Goal: Information Seeking & Learning: Find specific fact

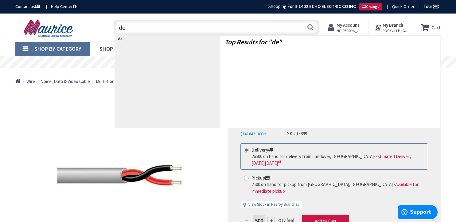
type input "d"
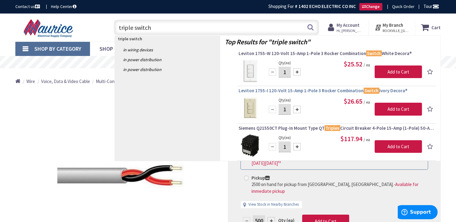
type input "triple switch"
click at [325, 91] on span "Leviton 1755-I 120-Volt 15-Amp 1-Pole 3 Rocker Combination Switch Ivory Decora®" at bounding box center [335, 90] width 195 height 6
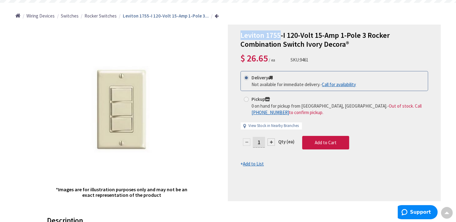
drag, startPoint x: 241, startPoint y: 36, endPoint x: 279, endPoint y: 31, distance: 38.7
click at [279, 31] on span "Leviton 1755-I 120-Volt 15-Amp 1-Pole 3 Rocker Combination Switch Ivory Decora®" at bounding box center [314, 39] width 149 height 18
click at [285, 34] on span "Leviton 1755-I 120-Volt 15-Amp 1-Pole 3 Rocker Combination Switch Ivory Decora®" at bounding box center [314, 39] width 149 height 18
copy span "Leviton 1755-I"
